Goal: Find contact information: Find contact information

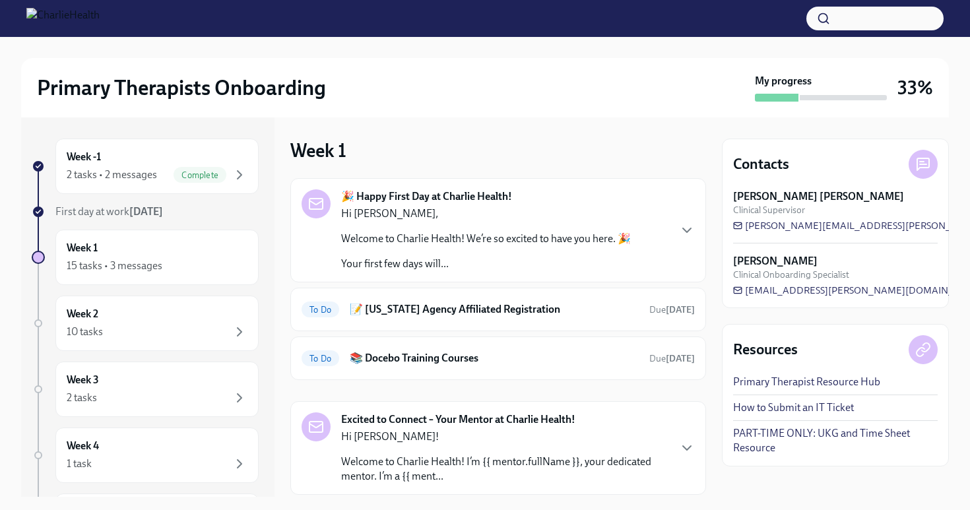
scroll to position [199, 0]
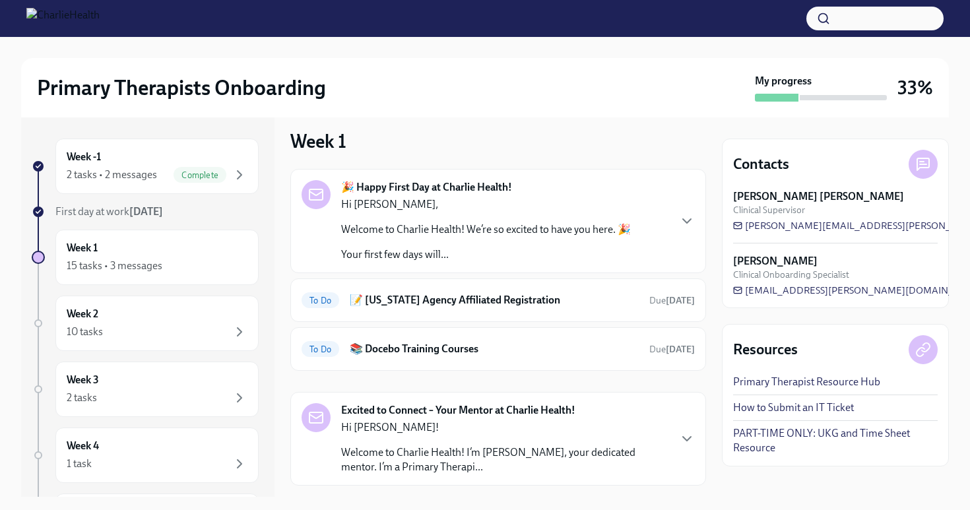
click at [454, 430] on p "Hi [PERSON_NAME]!" at bounding box center [504, 427] width 327 height 15
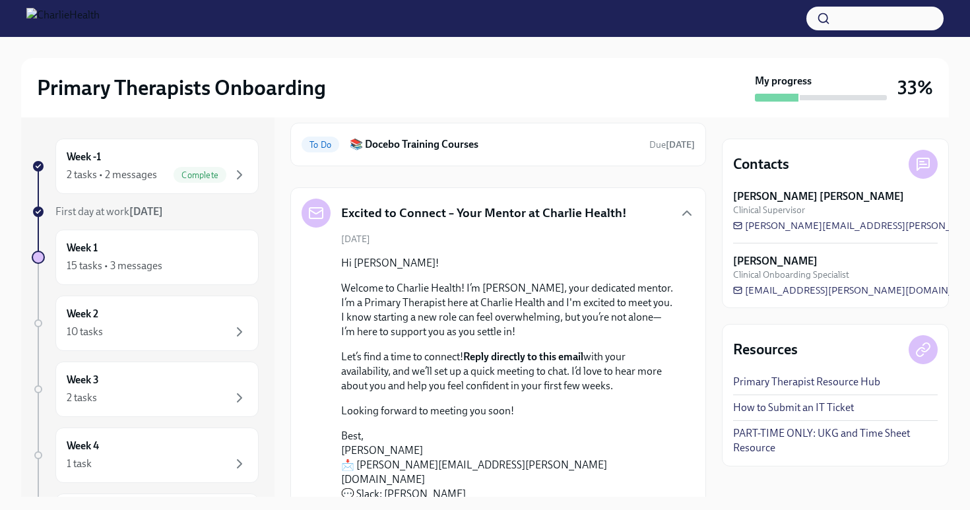
scroll to position [239, 0]
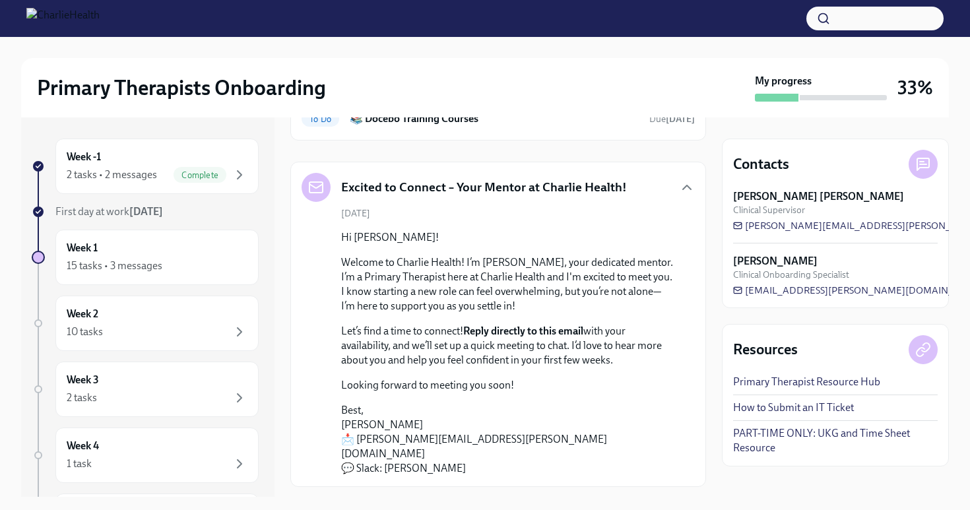
click at [454, 376] on div "Hi Anne! Welcome to Charlie Health! I’m Heather Akers, your dedicated mentor. I…" at bounding box center [507, 352] width 333 height 245
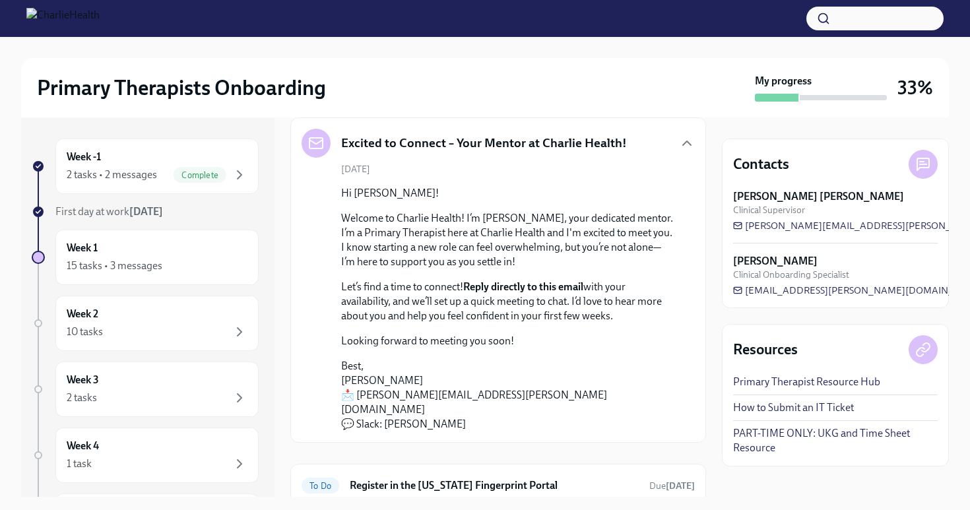
scroll to position [286, 0]
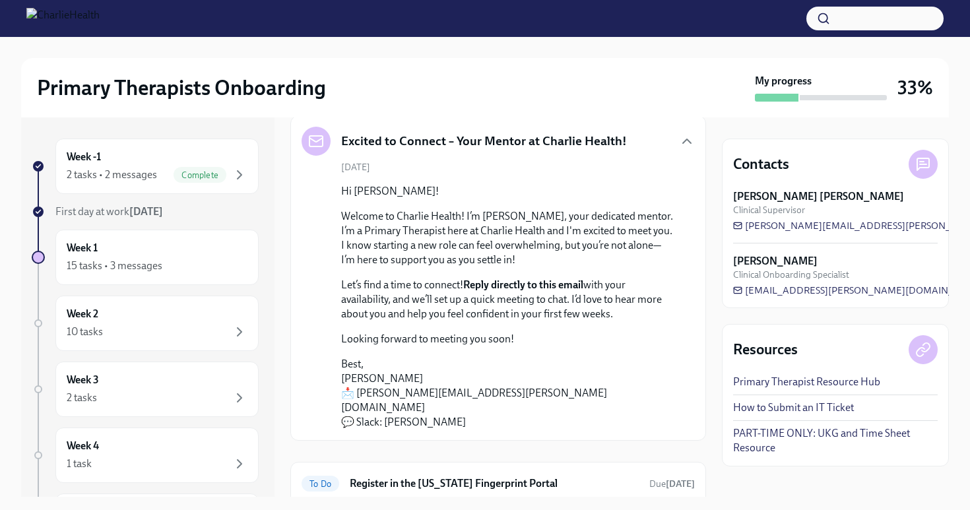
click at [582, 337] on p "Looking forward to meeting you soon!" at bounding box center [507, 339] width 333 height 15
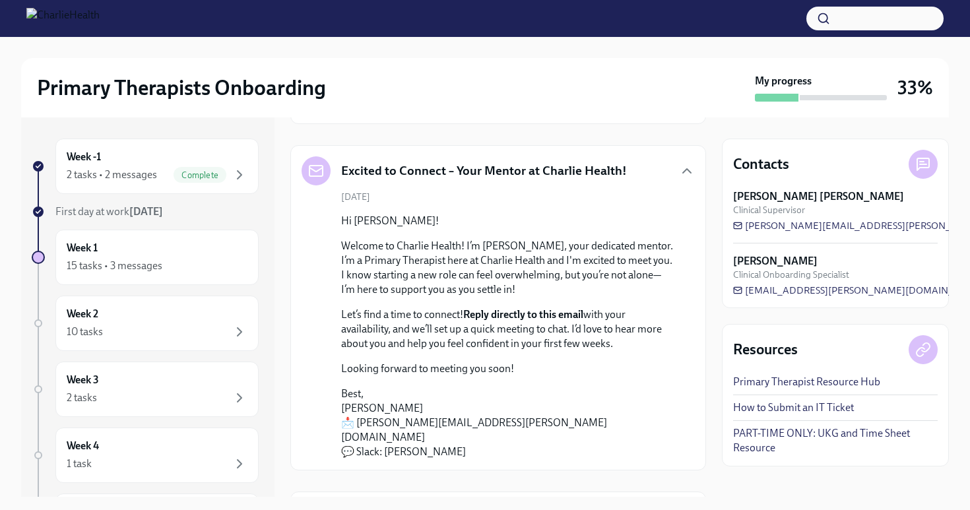
scroll to position [272, 0]
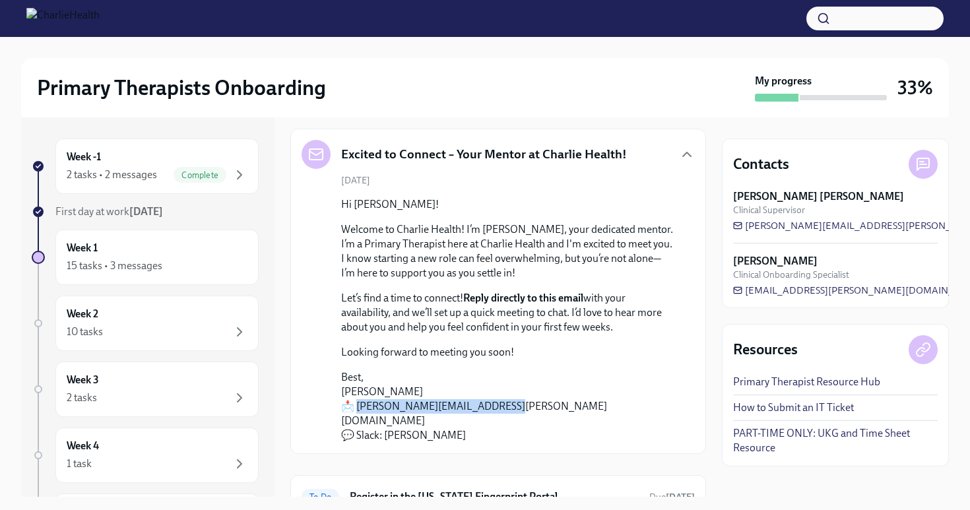
drag, startPoint x: 356, startPoint y: 404, endPoint x: 488, endPoint y: 410, distance: 132.1
click at [488, 410] on p "Best, Heather Akers 📩 heather.akers@charliehealth.com 💬 Slack: Heather Akers" at bounding box center [507, 406] width 333 height 73
click at [467, 425] on p "Best, Heather Akers 📩 heather.akers@charliehealth.com 💬 Slack: Heather Akers" at bounding box center [507, 406] width 333 height 73
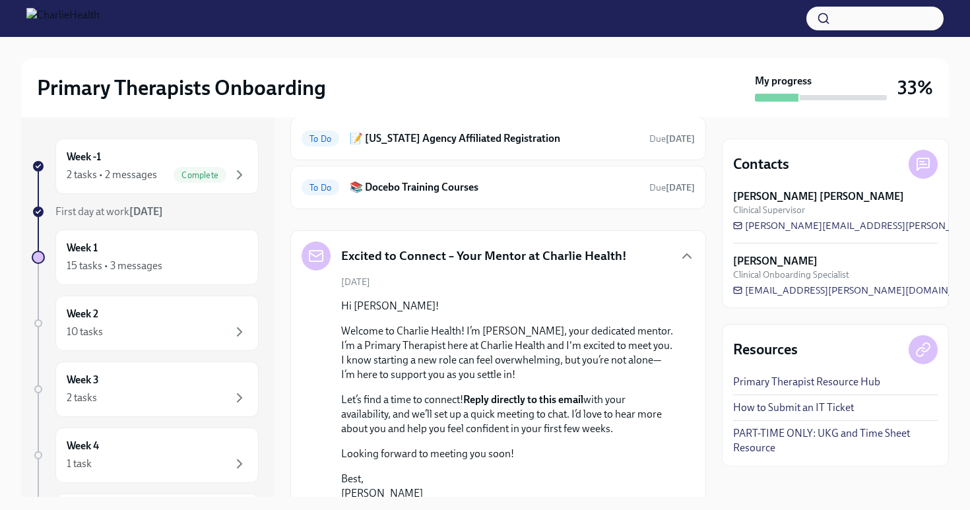
scroll to position [0, 0]
